Goal: Task Accomplishment & Management: Manage account settings

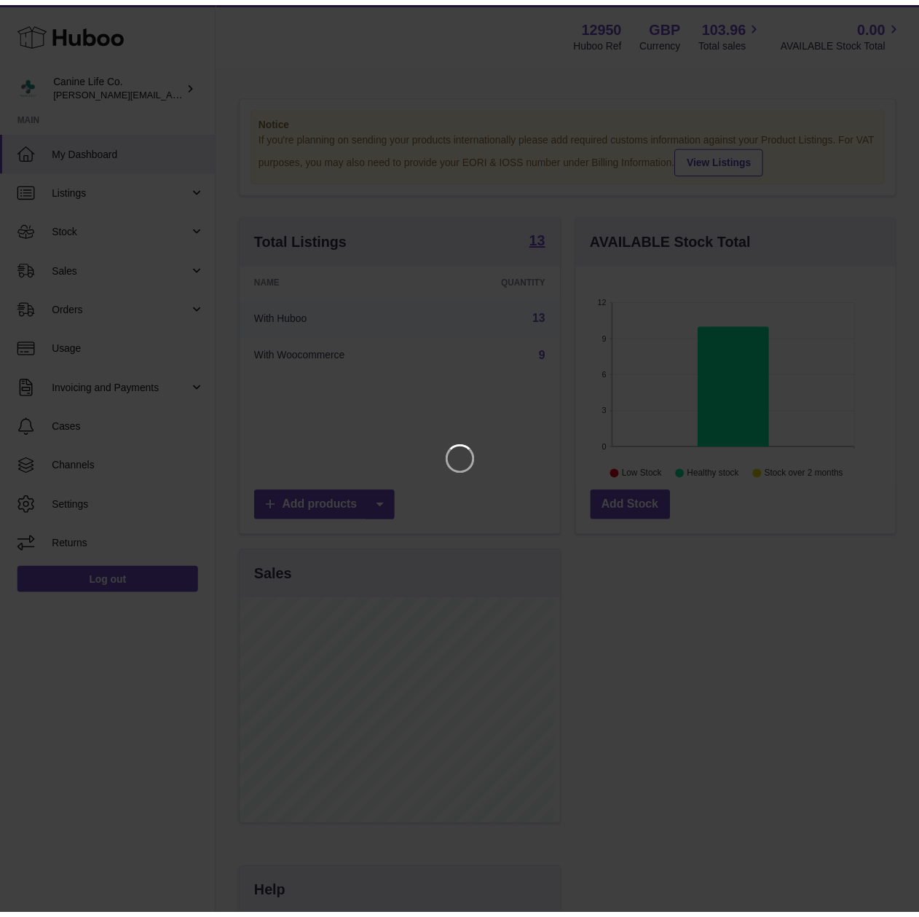
scroll to position [227, 323]
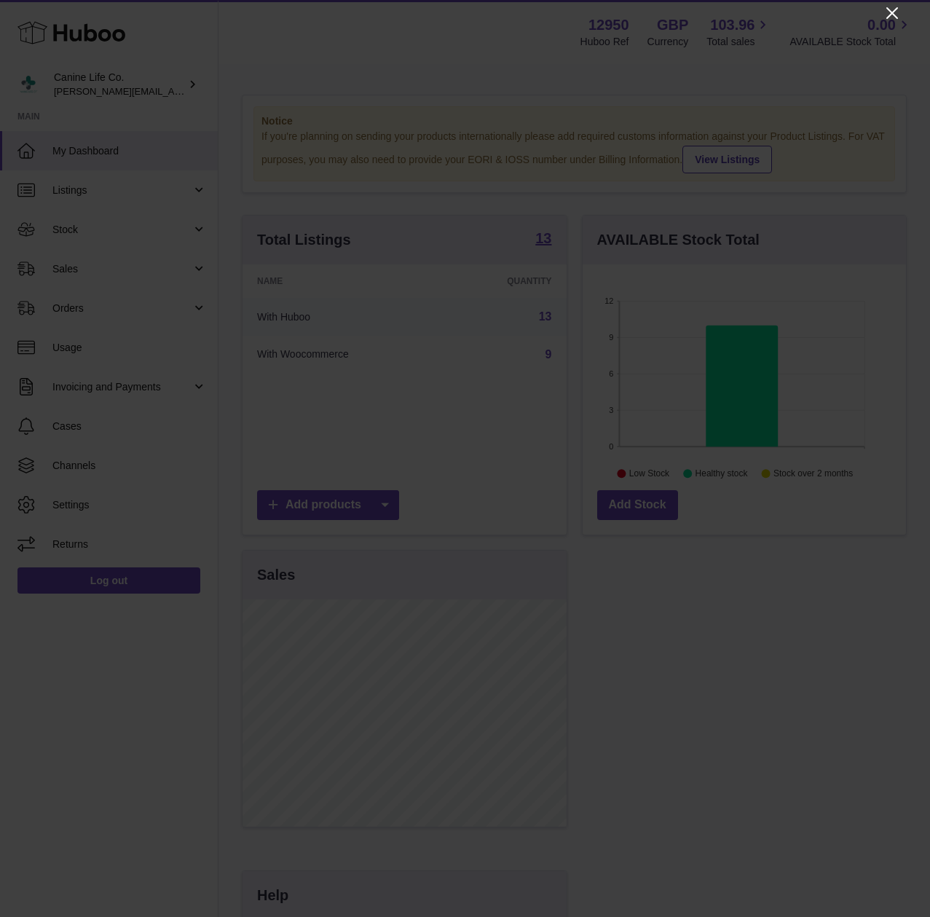
click at [889, 12] on icon "Close" at bounding box center [891, 12] width 17 height 17
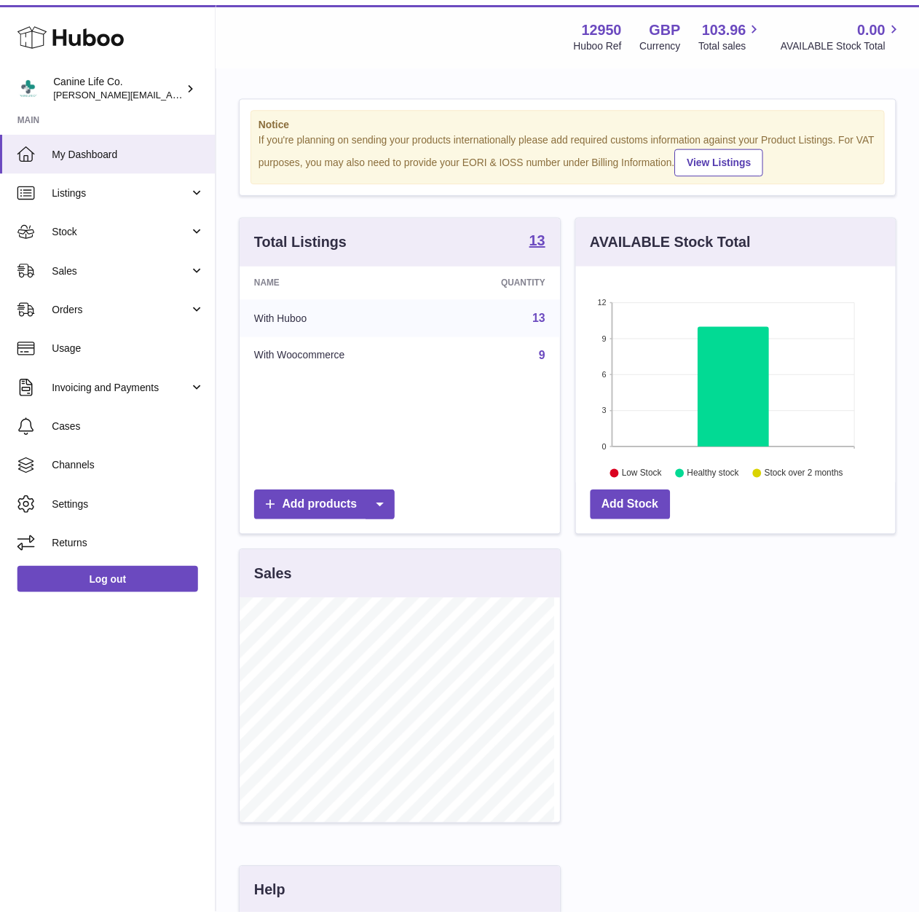
scroll to position [727841, 727750]
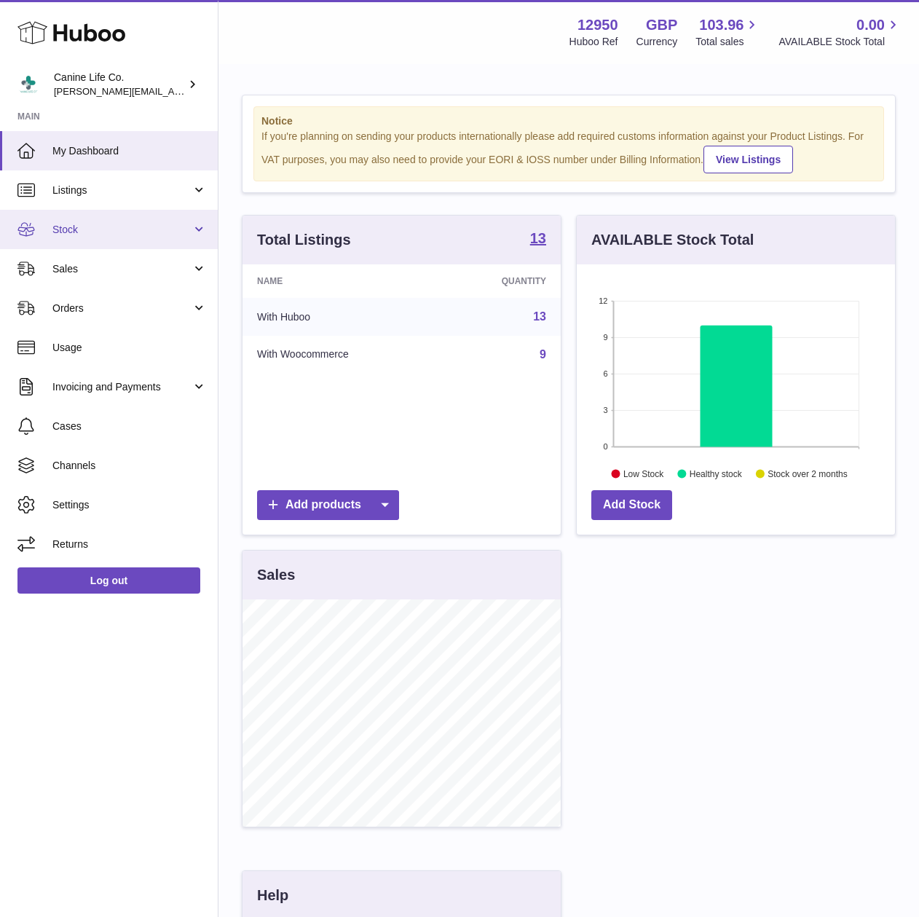
click at [85, 226] on span "Stock" at bounding box center [121, 230] width 139 height 14
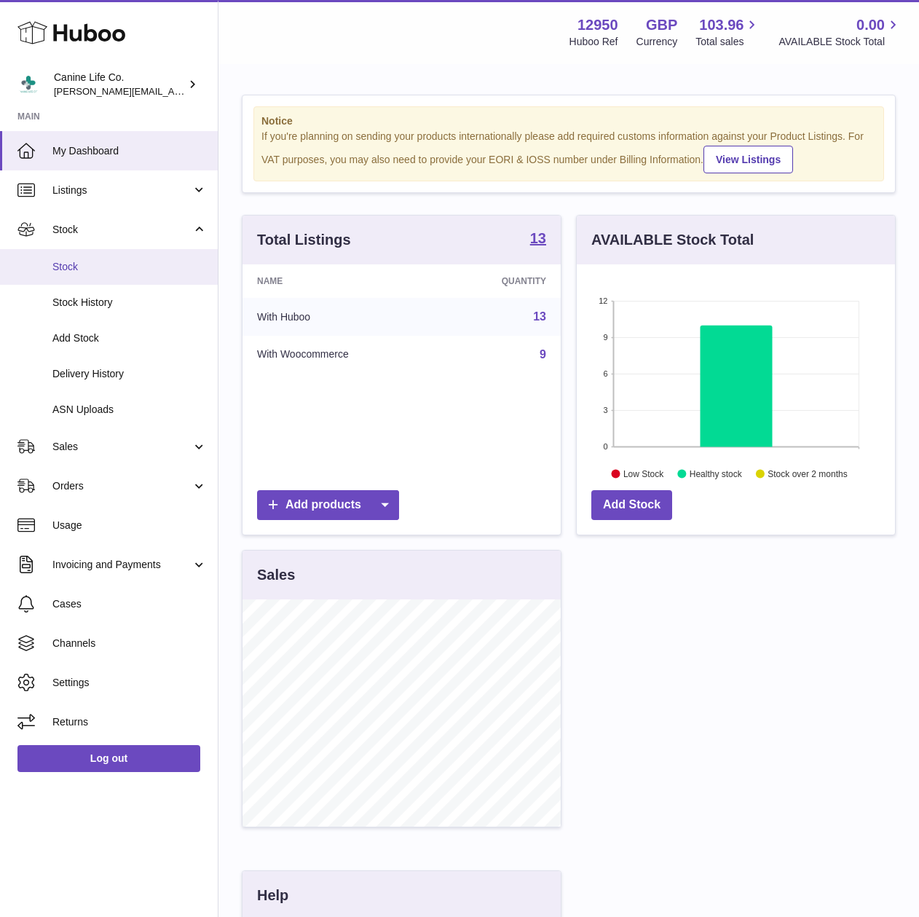
click at [106, 261] on span "Stock" at bounding box center [129, 267] width 154 height 14
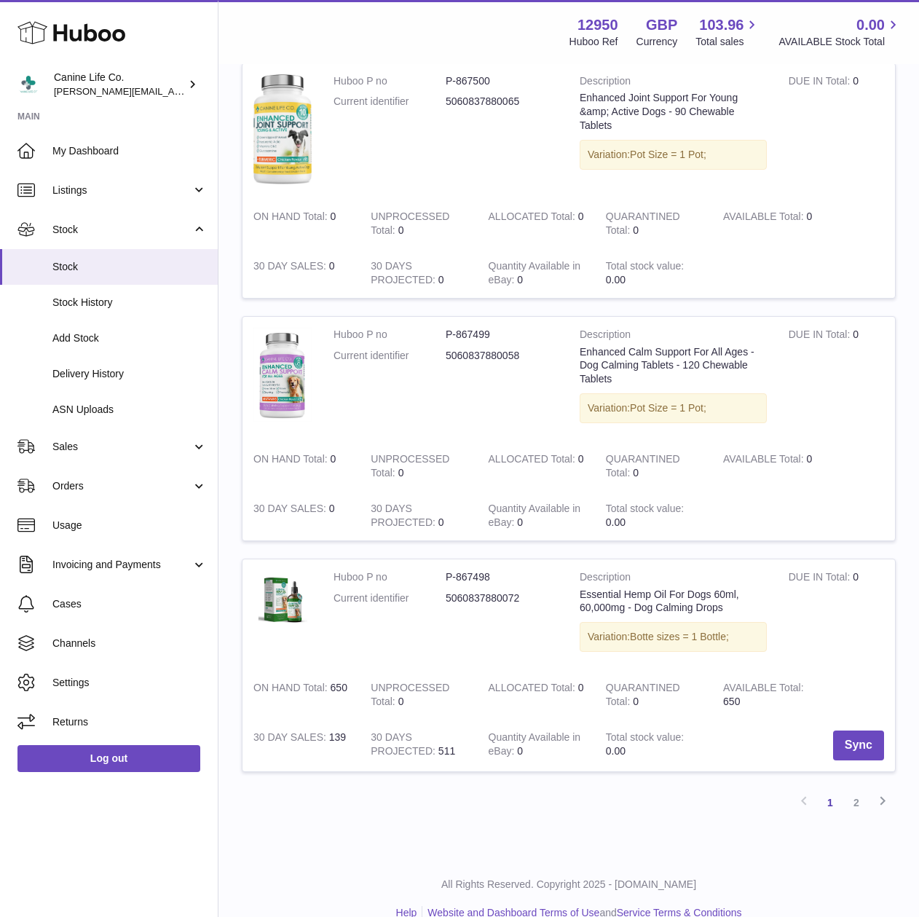
scroll to position [1900, 0]
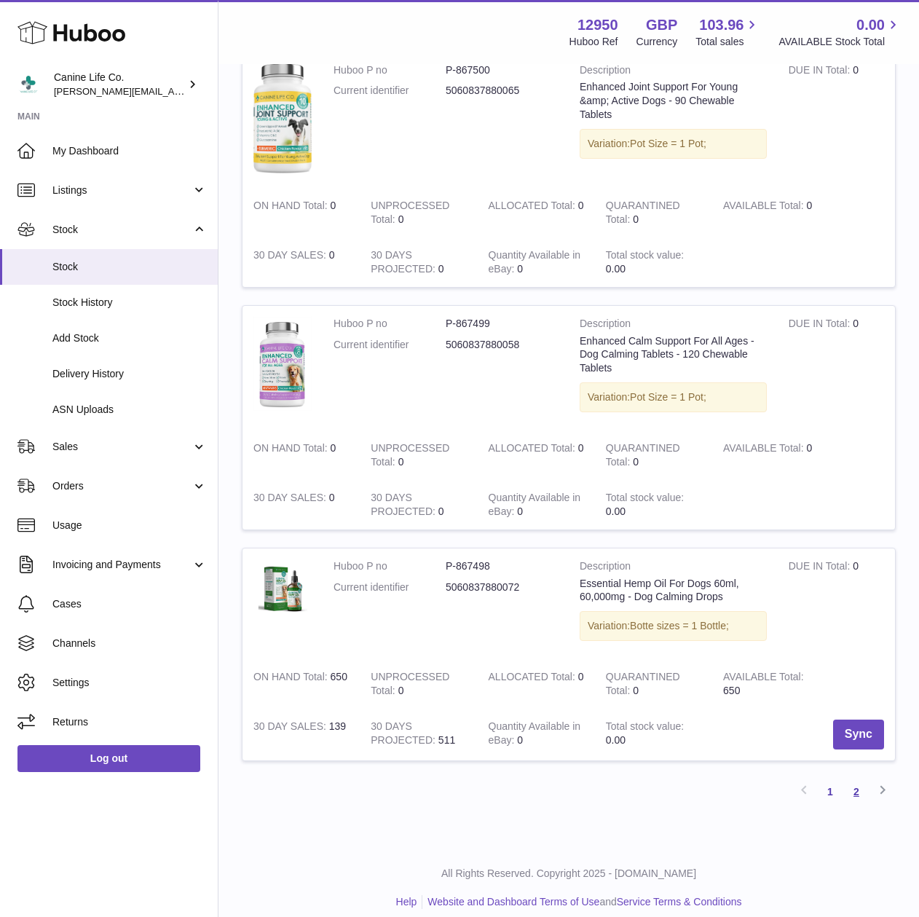
click at [853, 778] on link "2" at bounding box center [856, 791] width 26 height 26
